Goal: Information Seeking & Learning: Learn about a topic

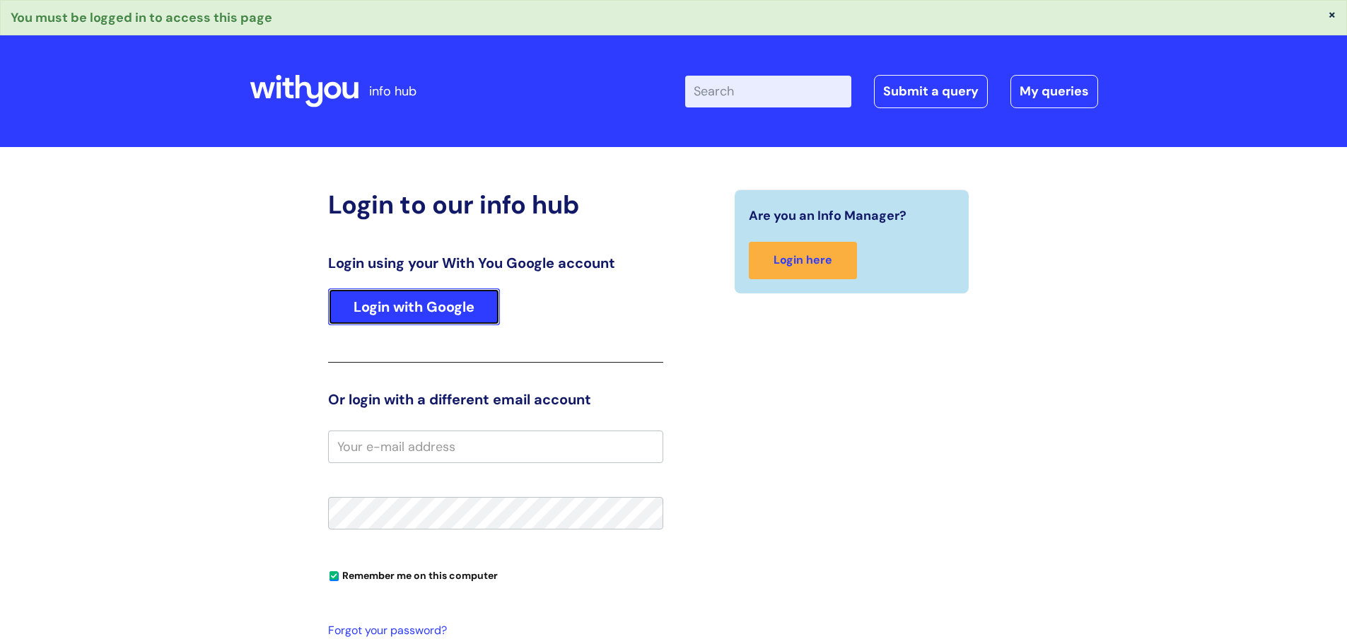
click at [395, 289] on link "Login with Google" at bounding box center [414, 307] width 172 height 37
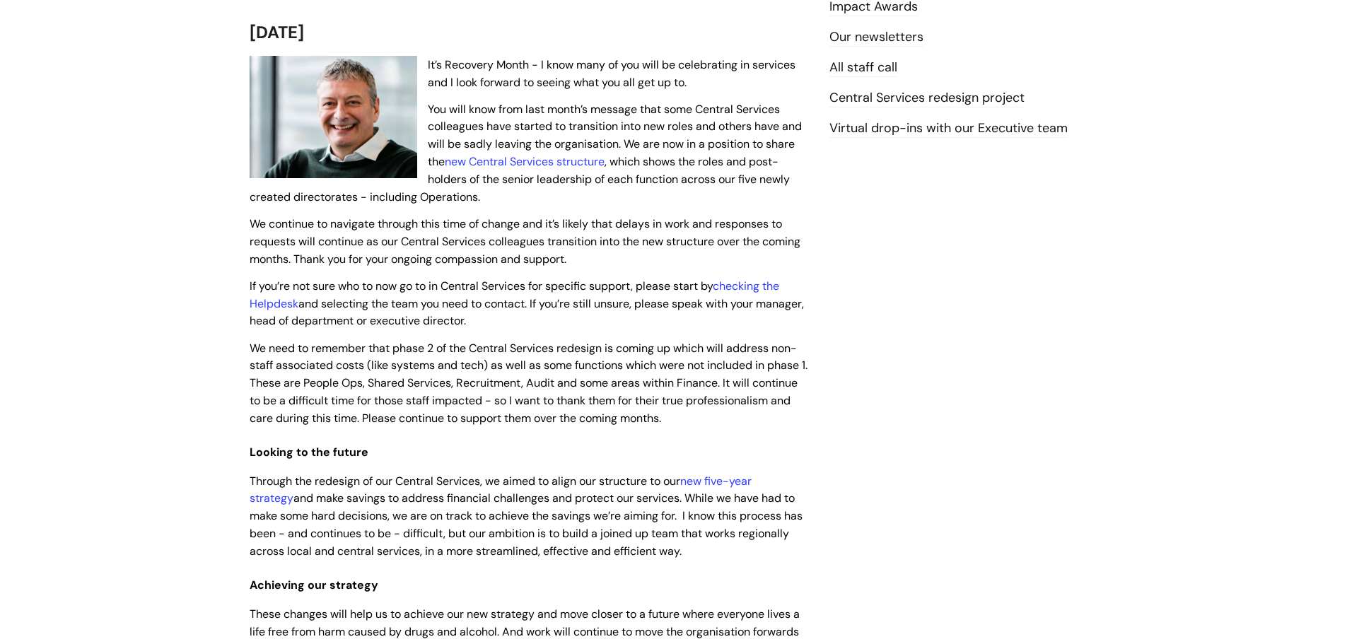
scroll to position [283, 0]
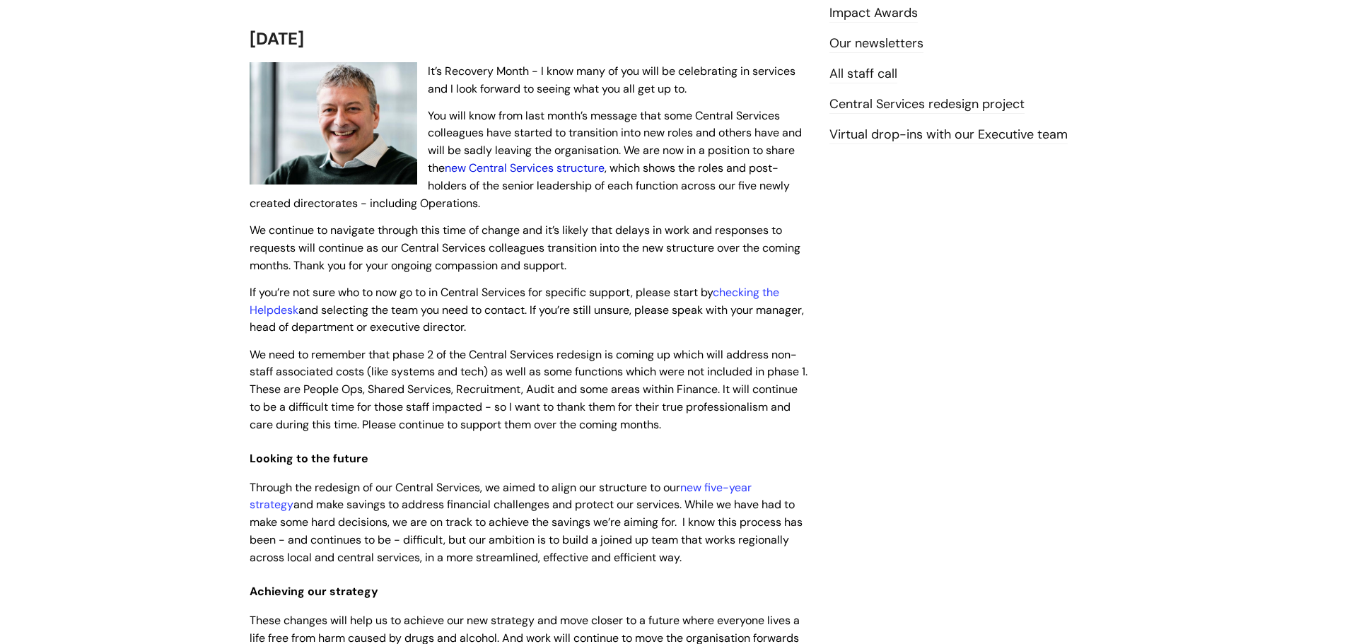
click at [492, 172] on link "new Central Services structure" at bounding box center [525, 168] width 160 height 15
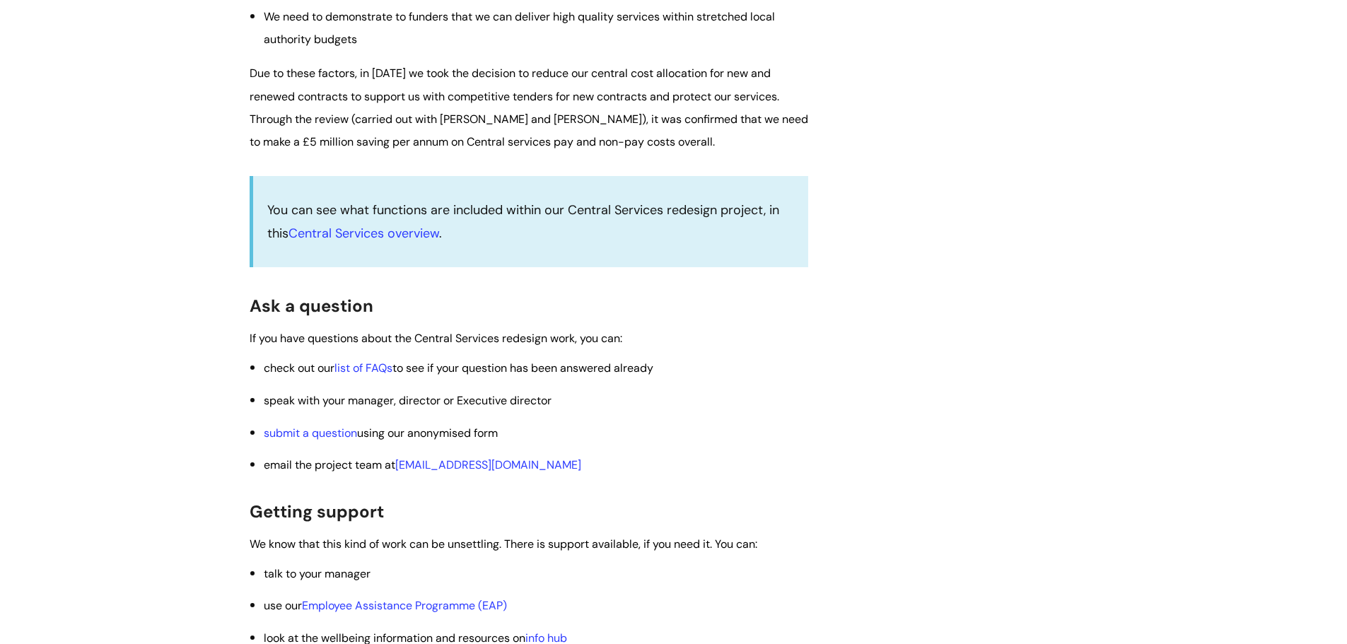
scroll to position [2263, 0]
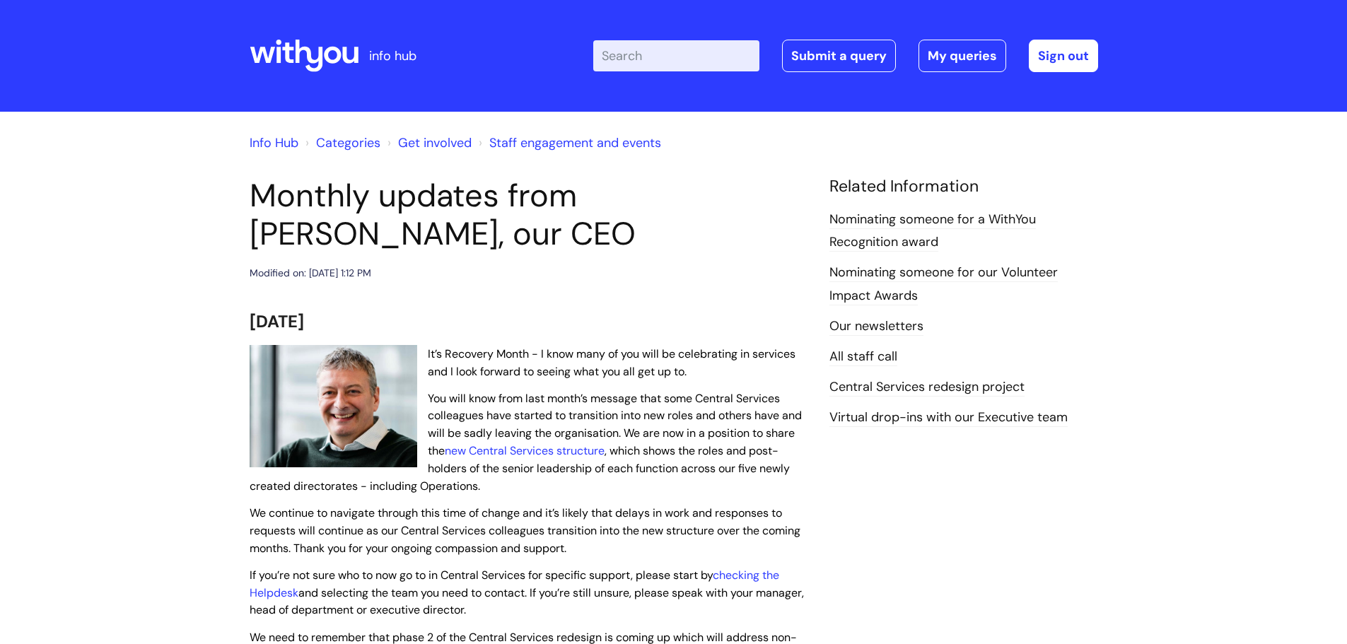
scroll to position [283, 0]
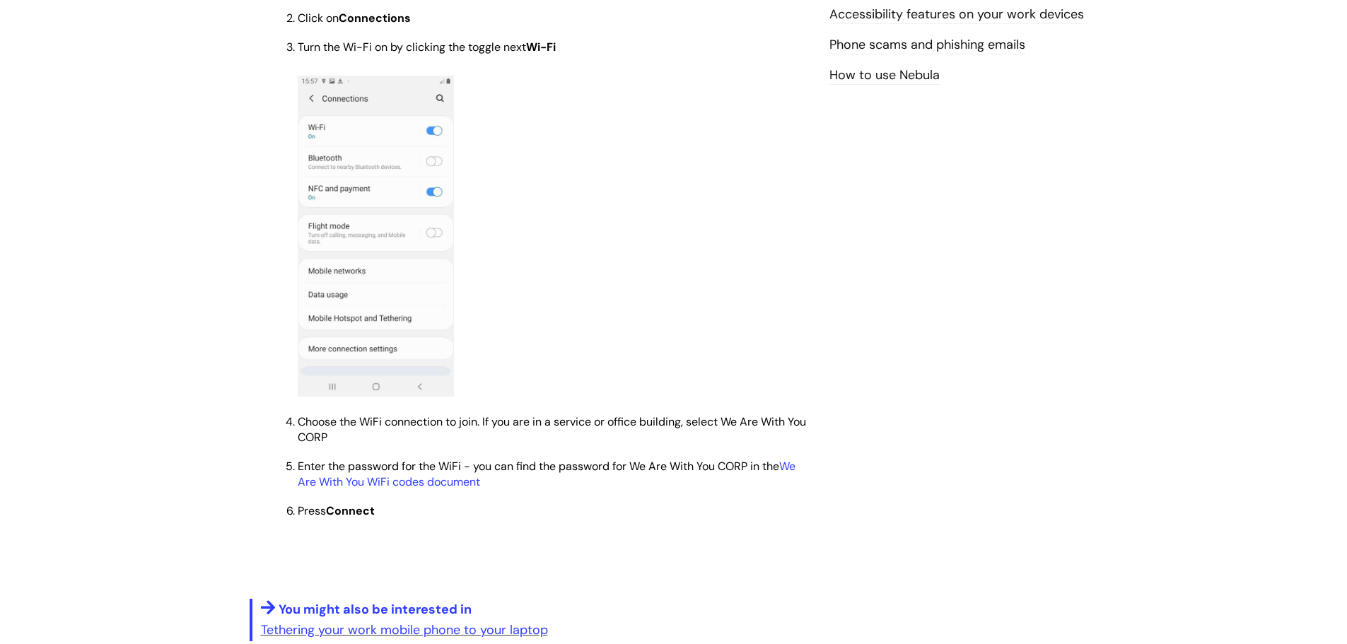
scroll to position [990, 0]
